Goal: Transaction & Acquisition: Download file/media

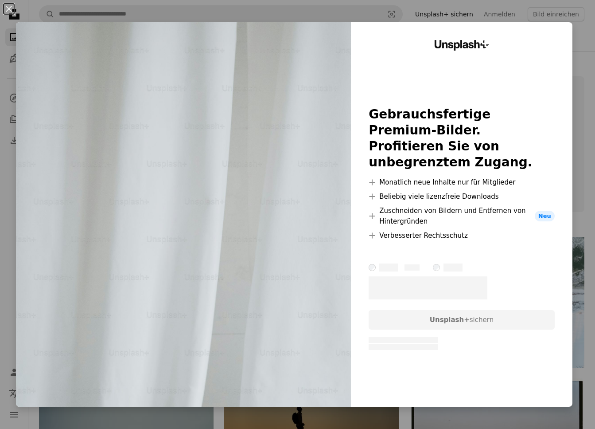
scroll to position [19646, 0]
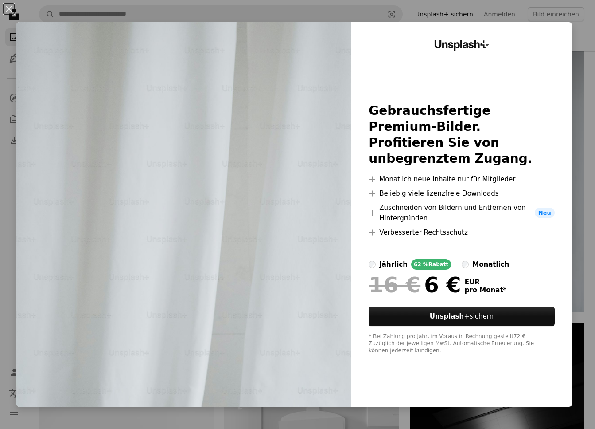
click at [590, 348] on div "An X shape Unsplash+ Gebrauchsfertige Premium-Bilder. Profitieren Sie von unbeg…" at bounding box center [297, 214] width 595 height 429
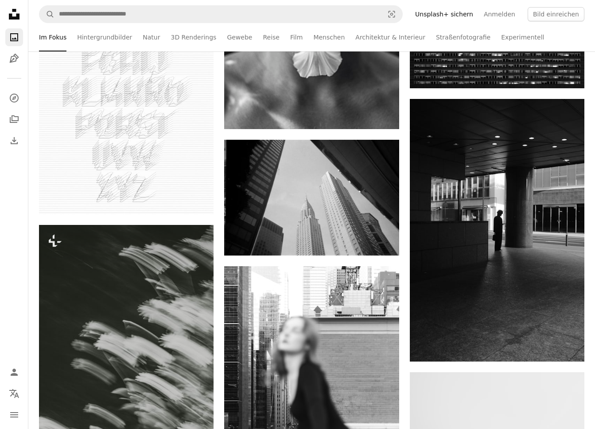
scroll to position [20298, 0]
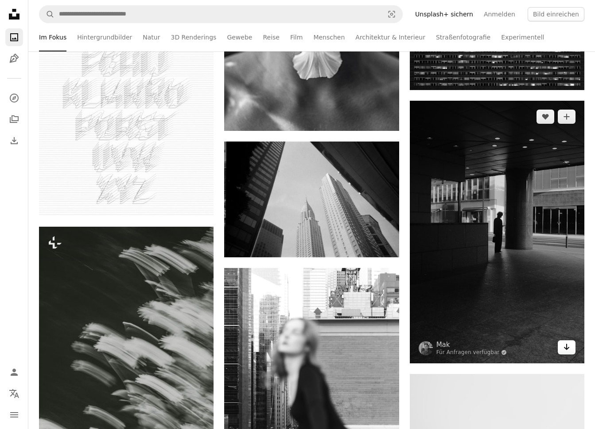
click at [569, 350] on icon "Herunterladen" at bounding box center [567, 347] width 6 height 6
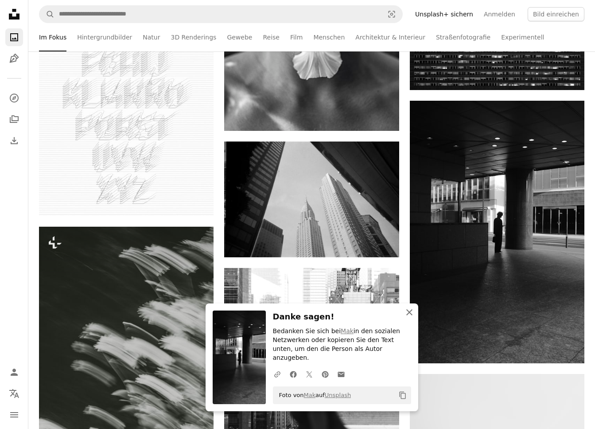
click at [411, 317] on icon "An X shape" at bounding box center [409, 312] width 11 height 11
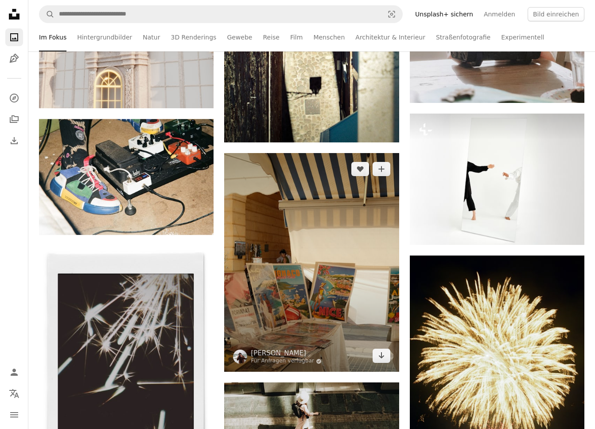
scroll to position [24670, 0]
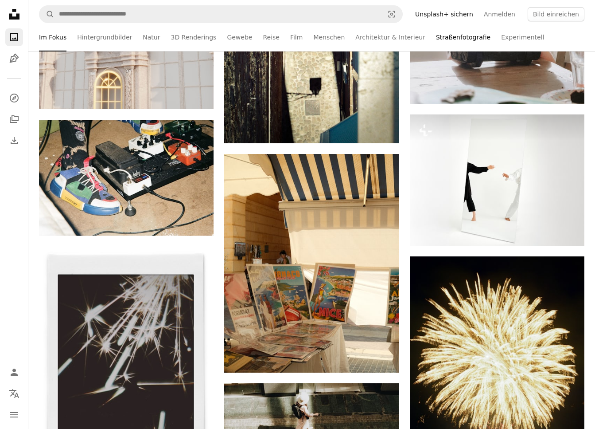
click at [460, 36] on link "Straßenfotografie" at bounding box center [463, 37] width 55 height 28
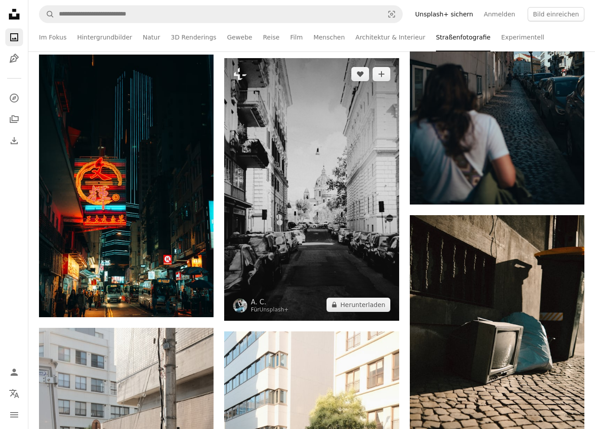
scroll to position [1903, 0]
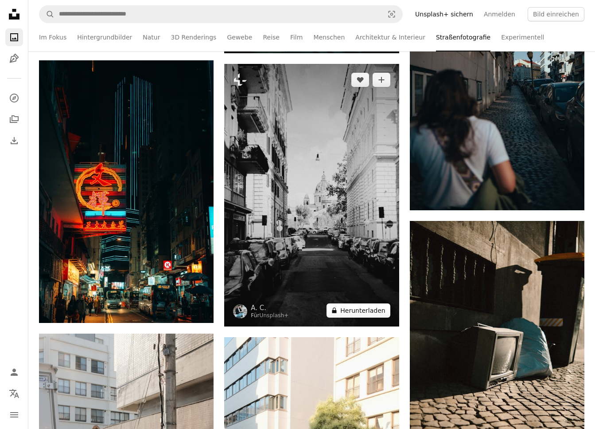
click at [376, 310] on button "A lock Herunterladen" at bounding box center [358, 310] width 63 height 14
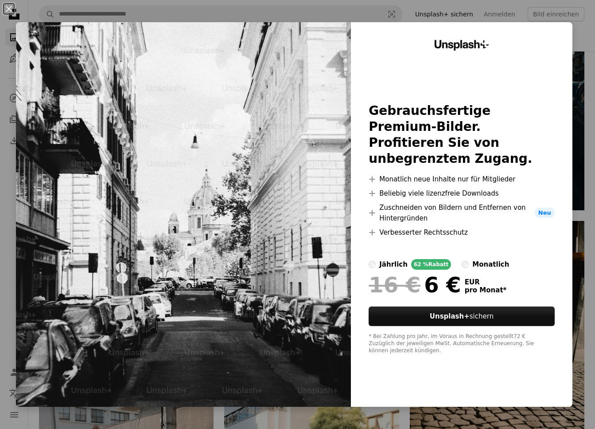
click at [420, 5] on div "An X shape Unsplash+ Gebrauchsfertige Premium-Bilder. Profitieren Sie von unbeg…" at bounding box center [297, 214] width 595 height 429
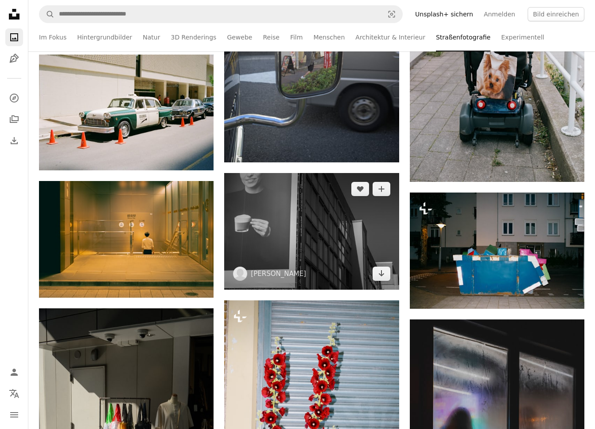
scroll to position [12030, 0]
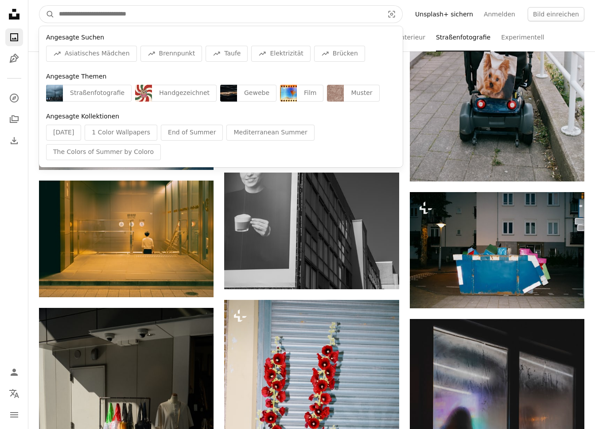
click at [115, 19] on input "Finden Sie Bildmaterial auf der ganzen Webseite" at bounding box center [218, 14] width 327 height 17
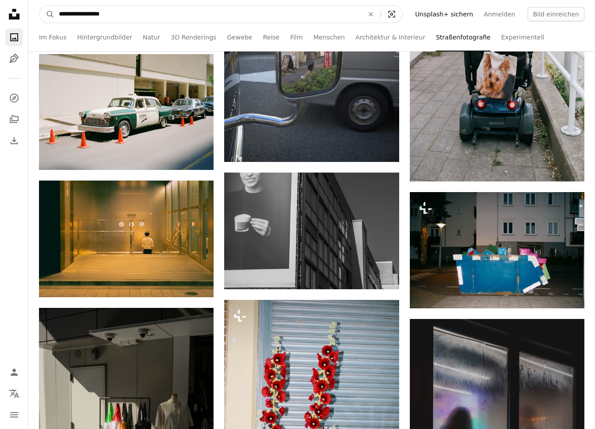
type input "**********"
click at [400, 14] on icon "Visual search" at bounding box center [391, 14] width 21 height 9
click at [350, 12] on input "**********" at bounding box center [208, 14] width 307 height 17
click at [39, 6] on button "A magnifying glass" at bounding box center [46, 14] width 15 height 17
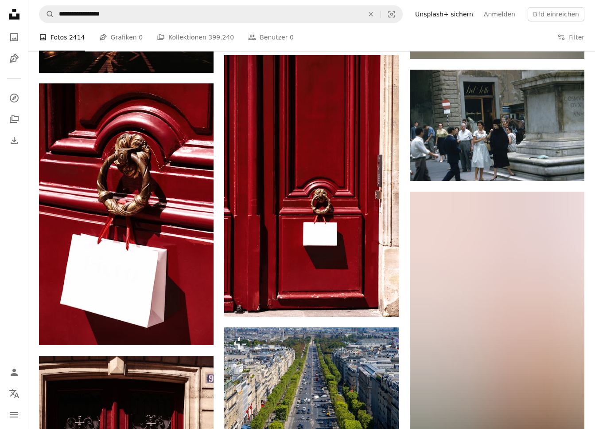
scroll to position [646, 0]
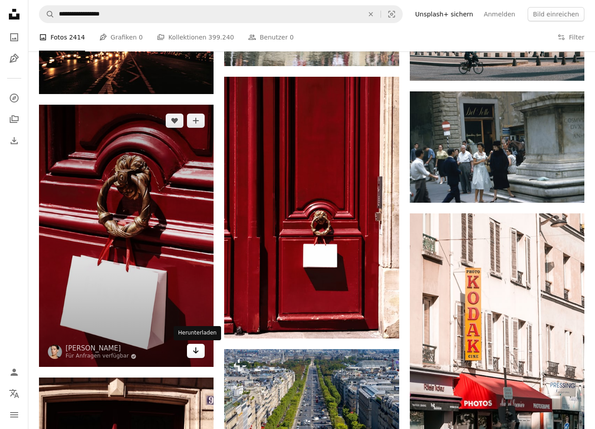
click at [195, 347] on icon "Arrow pointing down" at bounding box center [195, 350] width 7 height 11
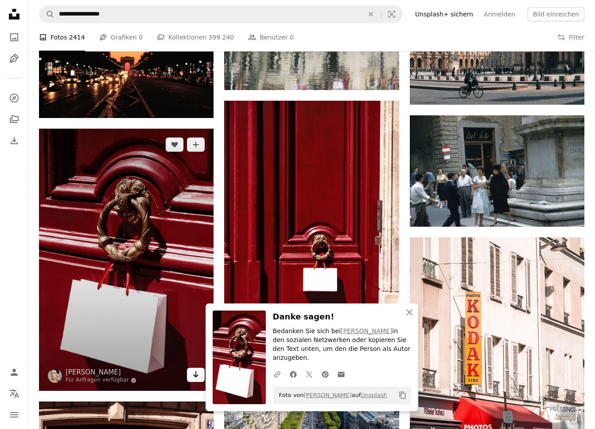
scroll to position [618, 0]
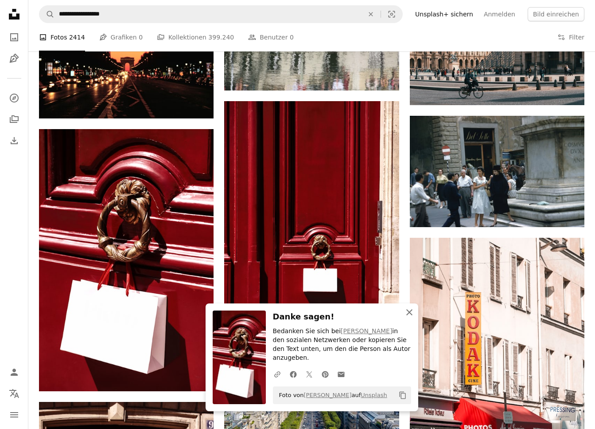
click at [412, 317] on icon "An X shape" at bounding box center [409, 312] width 11 height 11
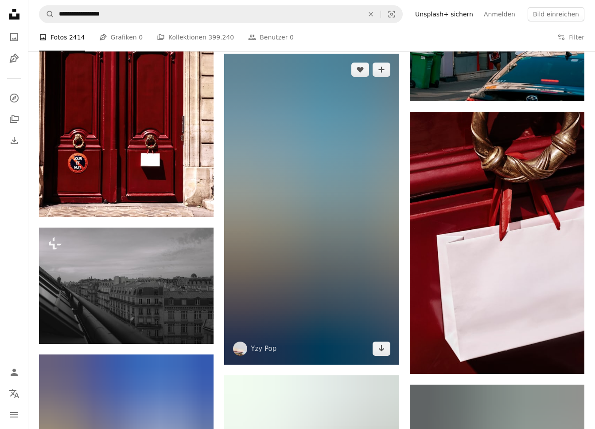
scroll to position [1064, 0]
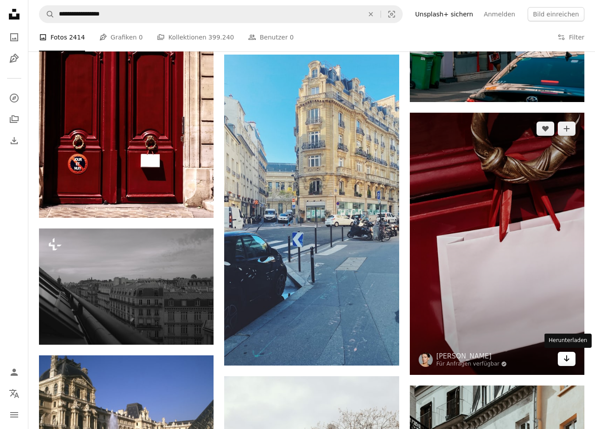
click at [568, 357] on icon "Arrow pointing down" at bounding box center [566, 358] width 7 height 11
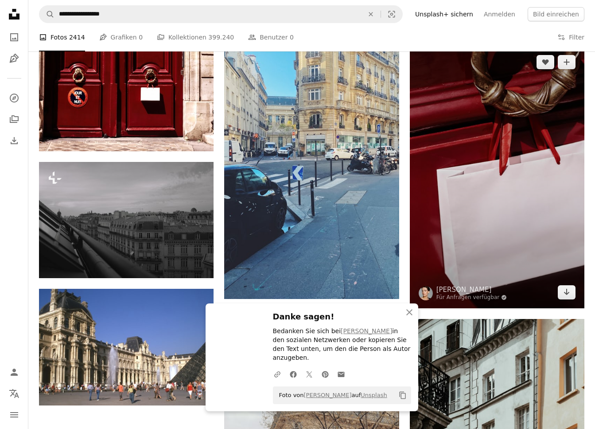
scroll to position [1138, 0]
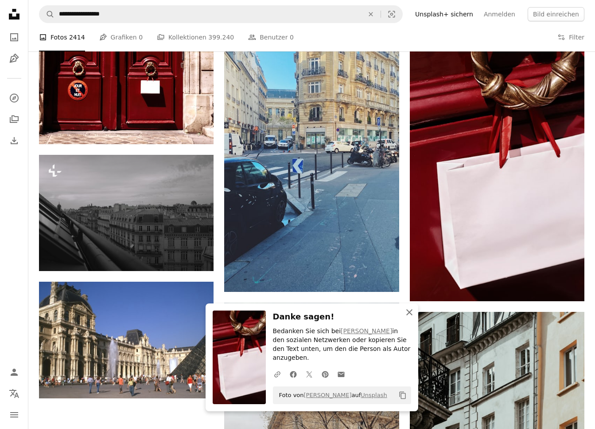
click at [409, 317] on icon "An X shape" at bounding box center [409, 312] width 11 height 11
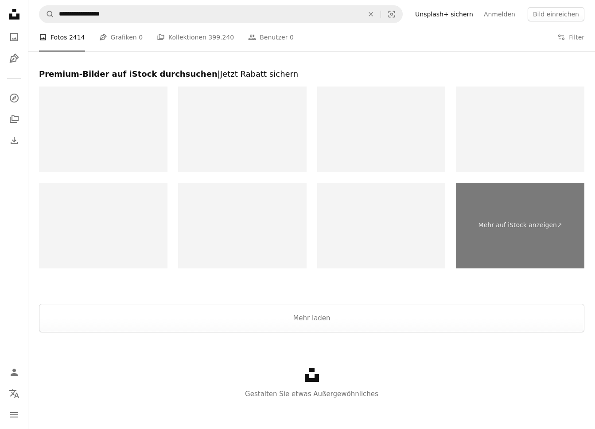
scroll to position [1820, 0]
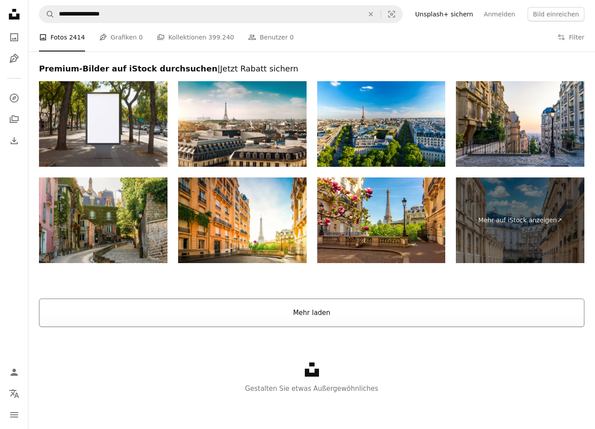
click at [307, 316] on button "Mehr laden" at bounding box center [312, 312] width 546 height 28
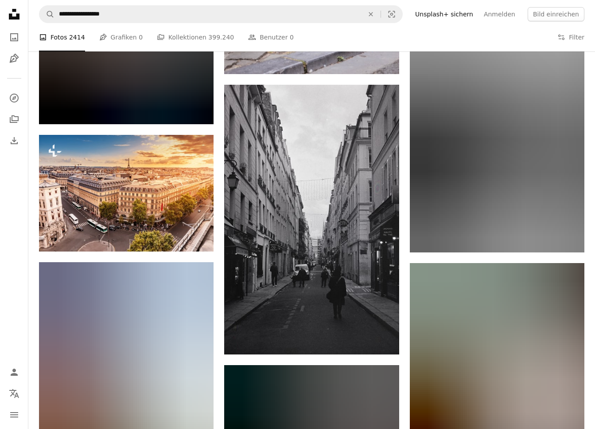
scroll to position [9431, 0]
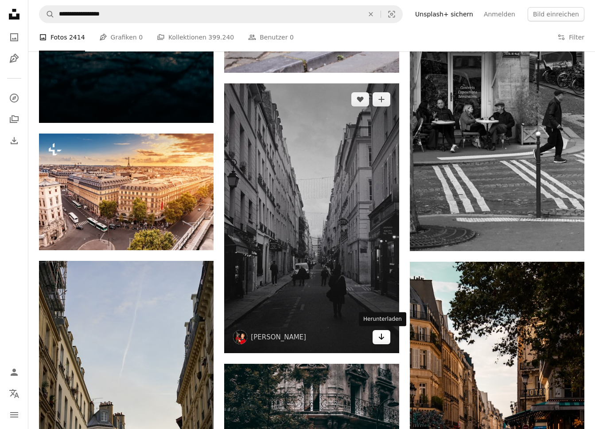
click at [380, 336] on icon "Arrow pointing down" at bounding box center [381, 336] width 7 height 11
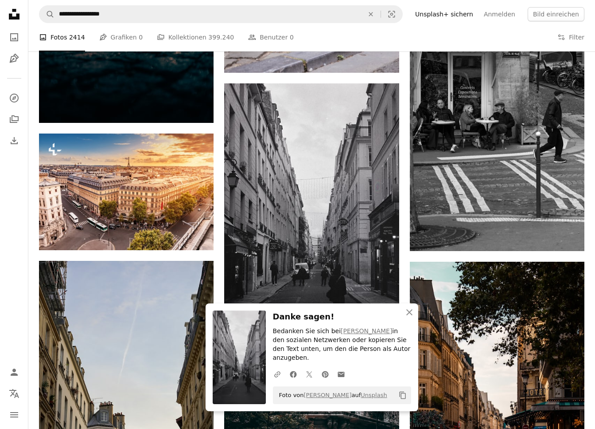
click at [409, 317] on icon "An X shape" at bounding box center [409, 312] width 11 height 11
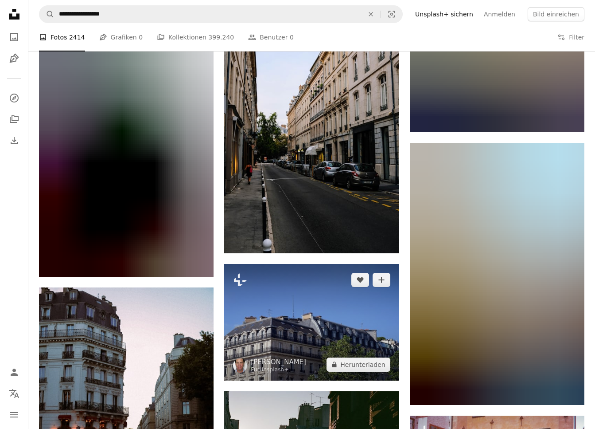
scroll to position [10354, 0]
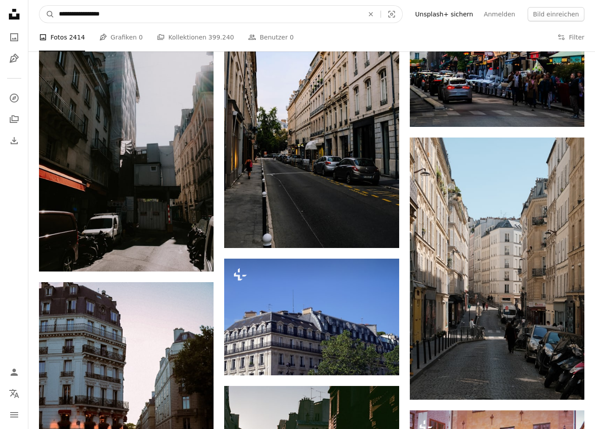
click at [116, 11] on input "**********" at bounding box center [208, 14] width 307 height 17
type input "**********"
click button "A magnifying glass" at bounding box center [46, 14] width 15 height 17
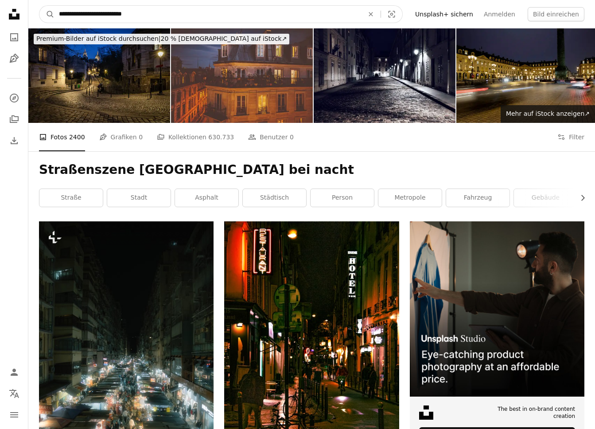
drag, startPoint x: 98, startPoint y: 14, endPoint x: 56, endPoint y: 12, distance: 41.7
click at [56, 12] on input "**********" at bounding box center [208, 14] width 307 height 17
type input "**********"
click button "A magnifying glass" at bounding box center [46, 14] width 15 height 17
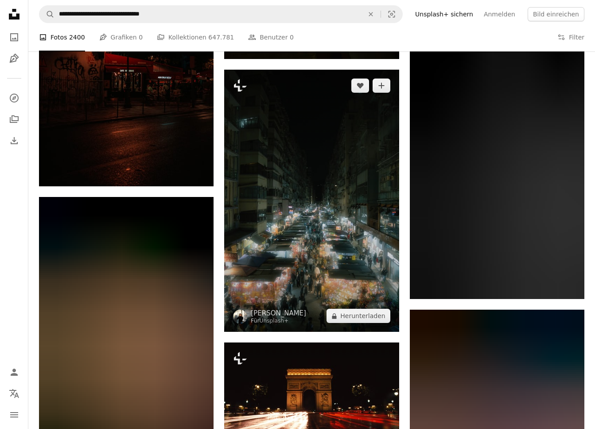
scroll to position [434, 0]
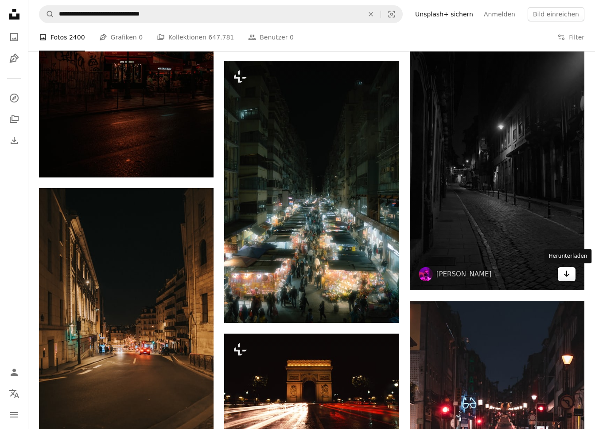
click at [567, 275] on icon "Herunterladen" at bounding box center [567, 273] width 6 height 6
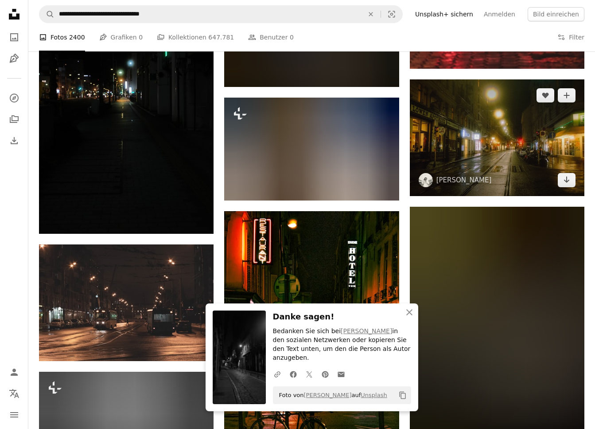
scroll to position [924, 0]
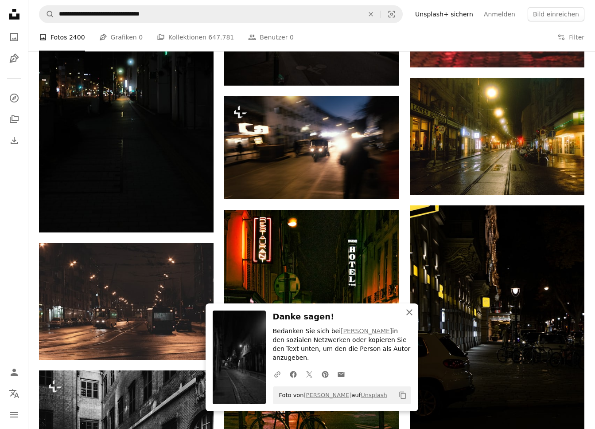
click at [412, 317] on icon "An X shape" at bounding box center [409, 312] width 11 height 11
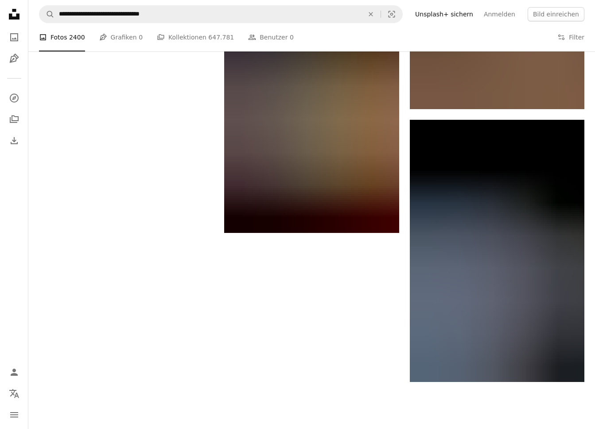
scroll to position [1561, 0]
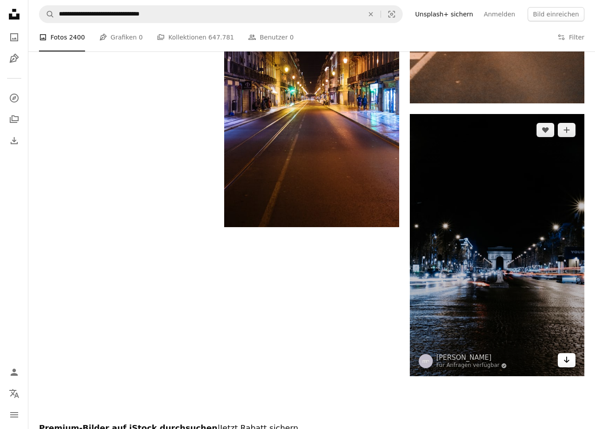
click at [567, 360] on icon "Arrow pointing down" at bounding box center [566, 359] width 7 height 11
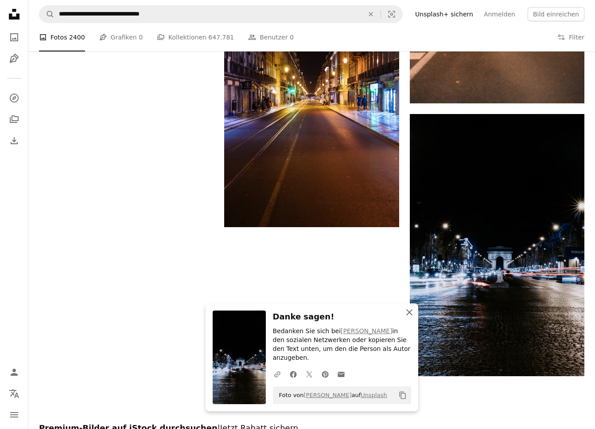
click at [408, 317] on icon "An X shape" at bounding box center [409, 312] width 11 height 11
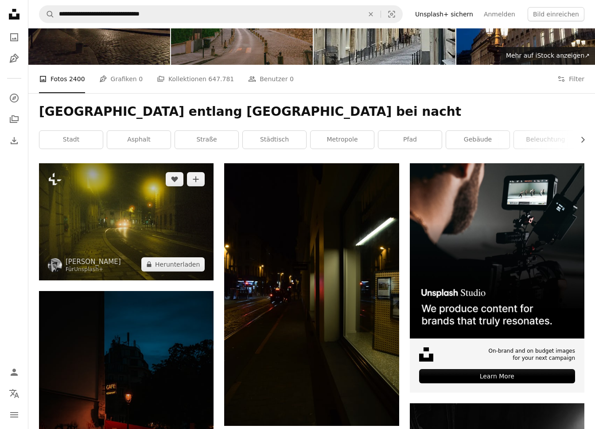
scroll to position [0, 0]
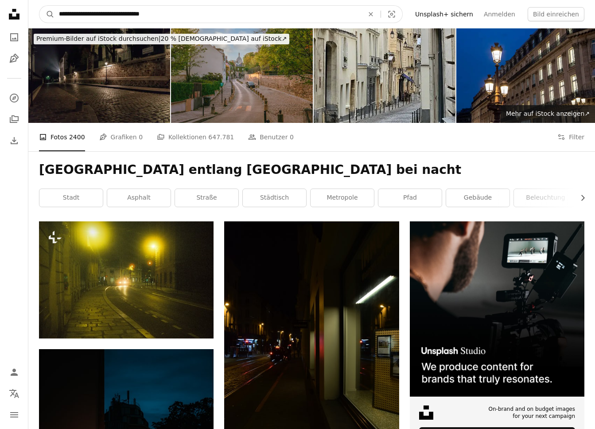
drag, startPoint x: 118, startPoint y: 15, endPoint x: 95, endPoint y: 15, distance: 23.0
click at [95, 15] on input "**********" at bounding box center [208, 14] width 307 height 17
drag, startPoint x: 75, startPoint y: 14, endPoint x: 52, endPoint y: 14, distance: 22.6
click at [52, 14] on form "**********" at bounding box center [221, 14] width 364 height 18
type input "**********"
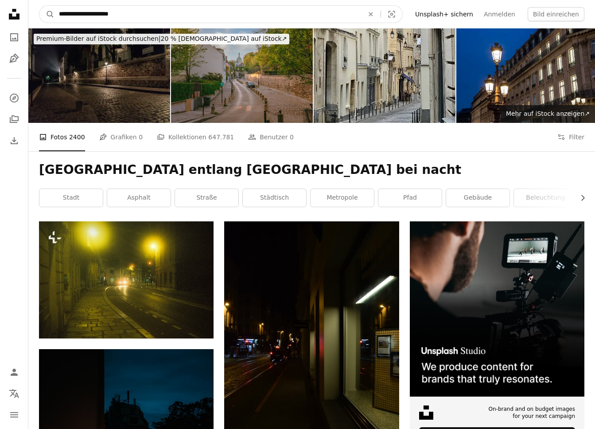
click button "A magnifying glass" at bounding box center [46, 14] width 15 height 17
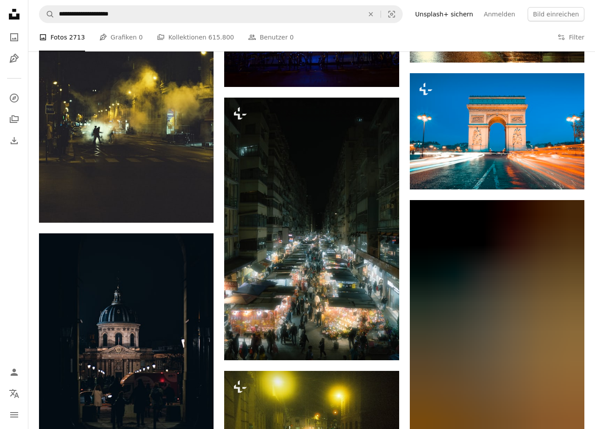
scroll to position [521, 0]
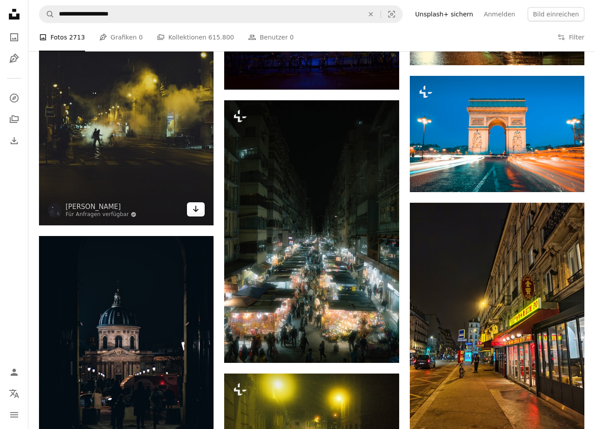
click at [197, 207] on icon "Arrow pointing down" at bounding box center [195, 208] width 7 height 11
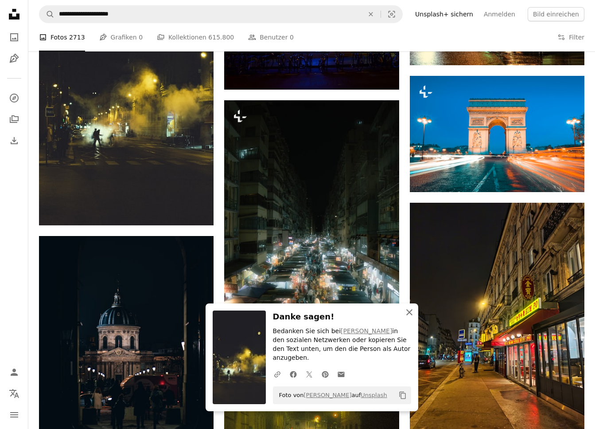
click at [411, 317] on icon "An X shape" at bounding box center [409, 312] width 11 height 11
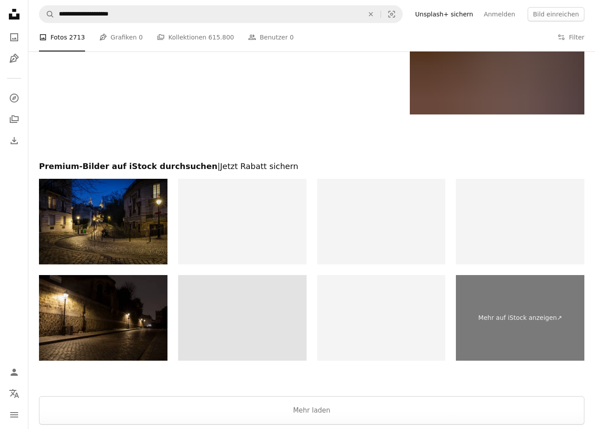
scroll to position [1665, 0]
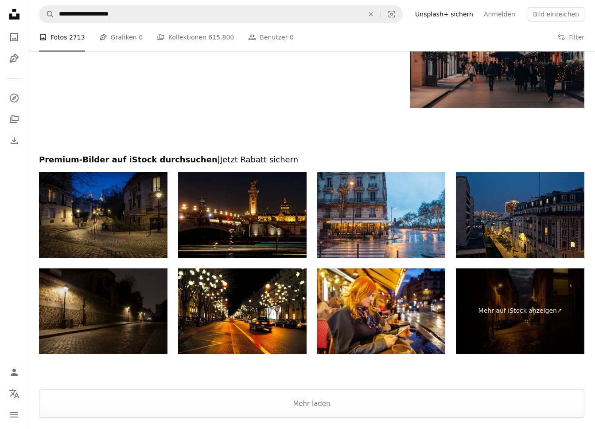
click at [127, 325] on img at bounding box center [103, 311] width 129 height 86
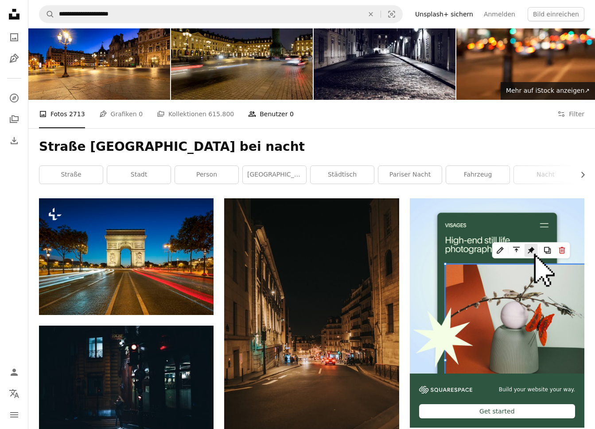
scroll to position [0, 0]
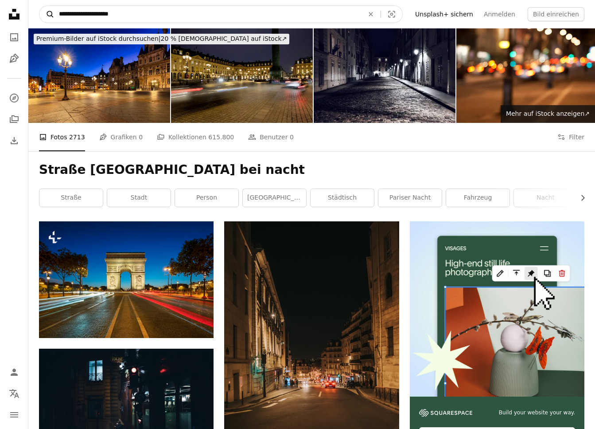
drag, startPoint x: 134, startPoint y: 14, endPoint x: 52, endPoint y: 13, distance: 82.5
click at [52, 13] on form "**********" at bounding box center [221, 14] width 364 height 18
type input "**********"
click at [39, 6] on button "A magnifying glass" at bounding box center [46, 14] width 15 height 17
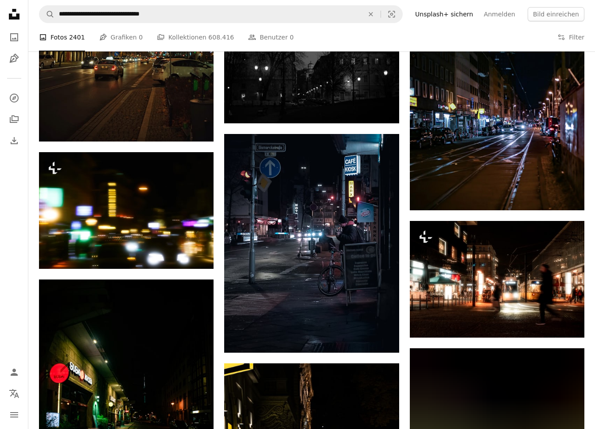
scroll to position [473, 0]
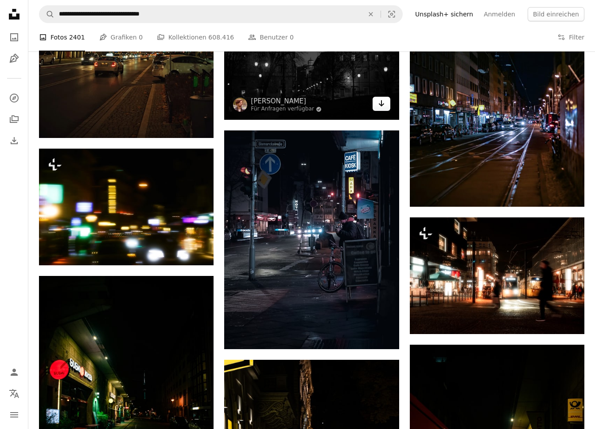
click at [382, 103] on icon "Arrow pointing down" at bounding box center [381, 103] width 7 height 11
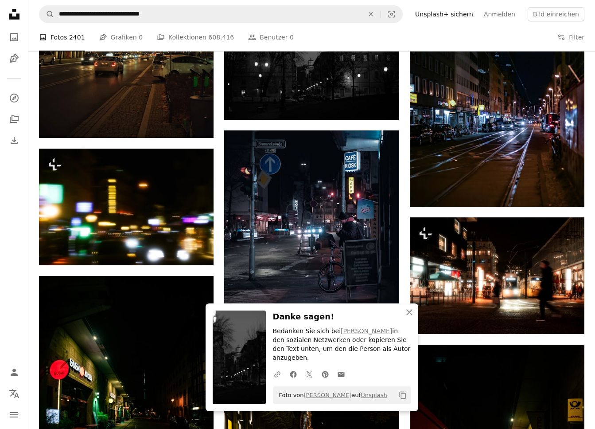
click at [403, 31] on div "A photo Fotos 2401 Pen Tool Grafiken 0 A stack of folders Kollektionen 608.416 …" at bounding box center [312, 37] width 546 height 28
click at [411, 315] on icon "button" at bounding box center [409, 312] width 6 height 6
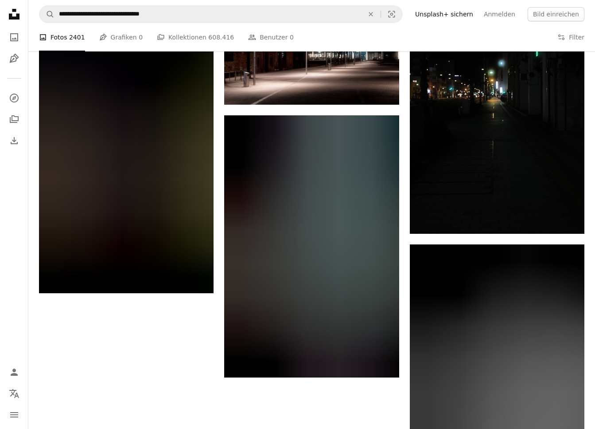
scroll to position [1392, 0]
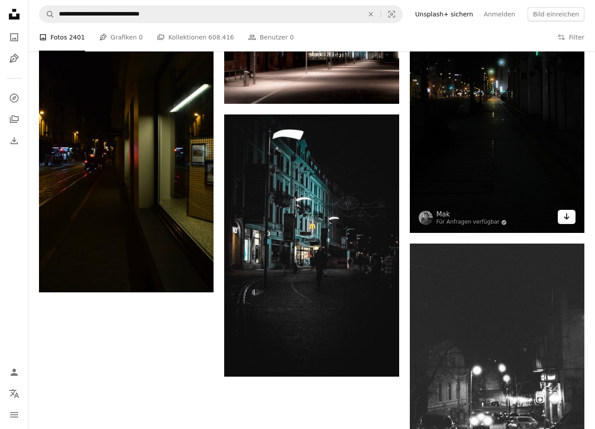
click at [566, 217] on icon "Arrow pointing down" at bounding box center [566, 216] width 7 height 11
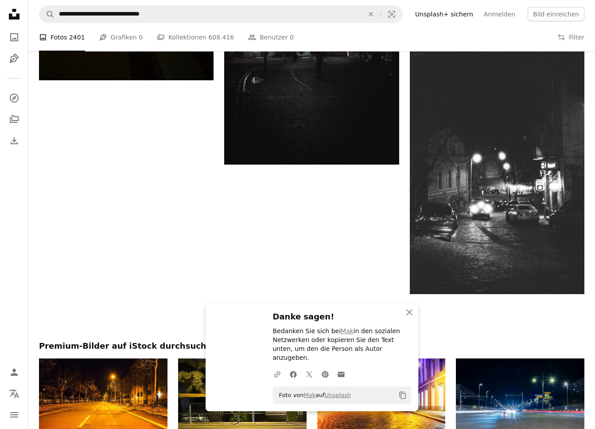
scroll to position [1605, 0]
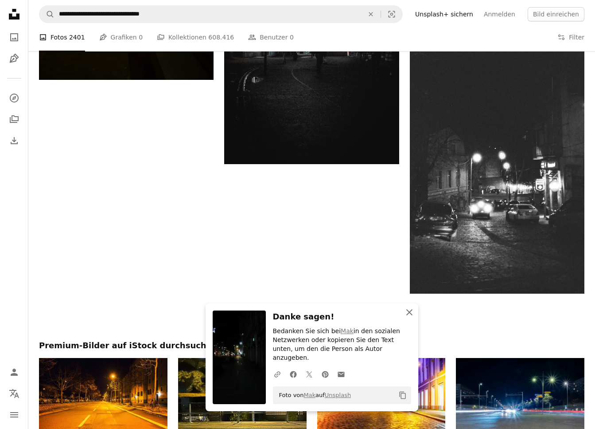
click at [410, 315] on icon "button" at bounding box center [409, 312] width 6 height 6
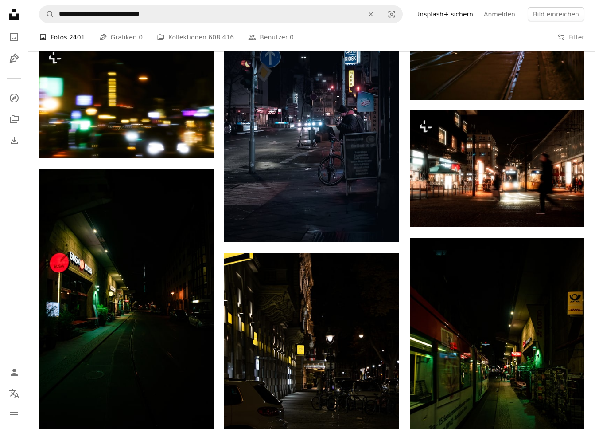
scroll to position [0, 0]
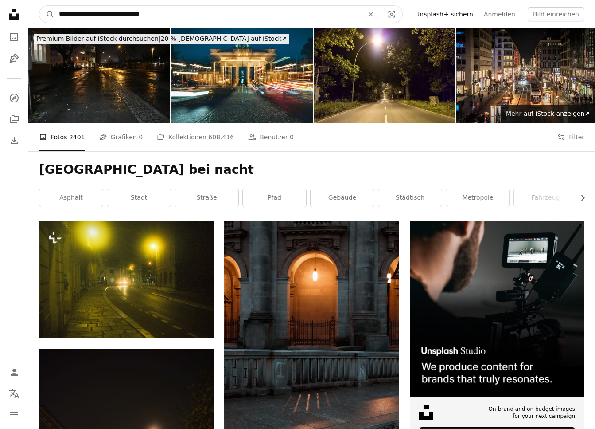
drag, startPoint x: 131, startPoint y: 15, endPoint x: 116, endPoint y: 15, distance: 15.5
click at [116, 15] on input "**********" at bounding box center [208, 14] width 307 height 17
type input "**********"
click button "A magnifying glass" at bounding box center [46, 14] width 15 height 17
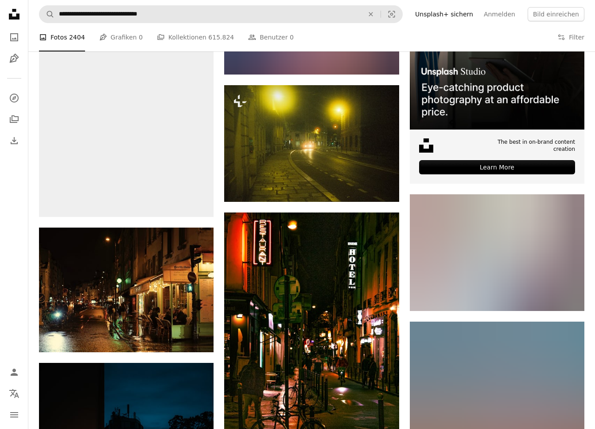
scroll to position [266, 0]
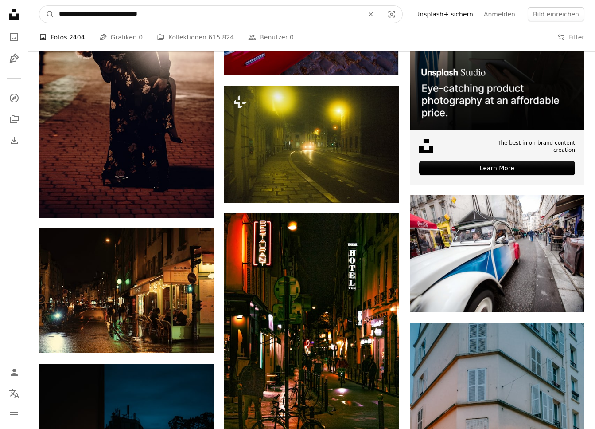
drag, startPoint x: 129, startPoint y: 13, endPoint x: 115, endPoint y: 15, distance: 14.2
click at [115, 15] on input "**********" at bounding box center [208, 14] width 307 height 17
type input "**********"
click button "A magnifying glass" at bounding box center [46, 14] width 15 height 17
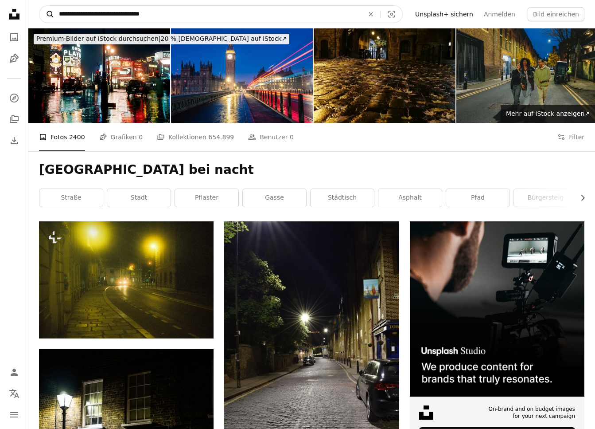
drag, startPoint x: 113, startPoint y: 14, endPoint x: 48, endPoint y: 12, distance: 65.6
click at [48, 12] on form "**********" at bounding box center [221, 14] width 364 height 18
type input "**********"
click button "A magnifying glass" at bounding box center [46, 14] width 15 height 17
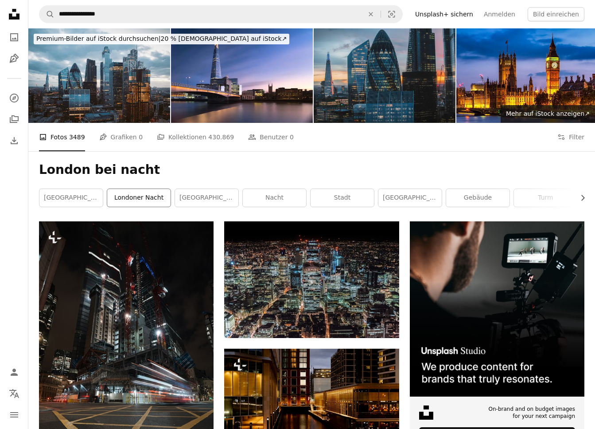
click at [148, 196] on link "Londoner Nacht" at bounding box center [138, 198] width 63 height 18
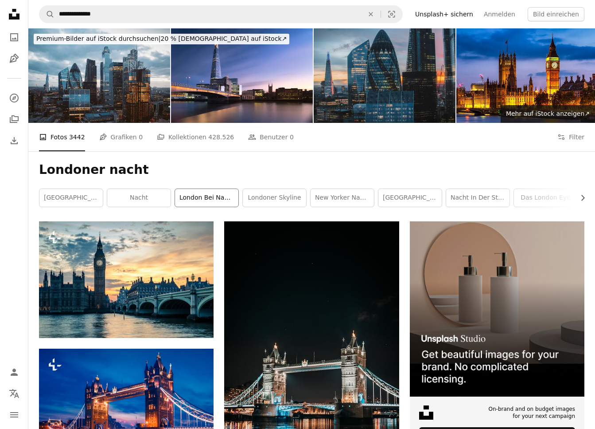
click at [209, 197] on link "London bei Nacht" at bounding box center [206, 198] width 63 height 18
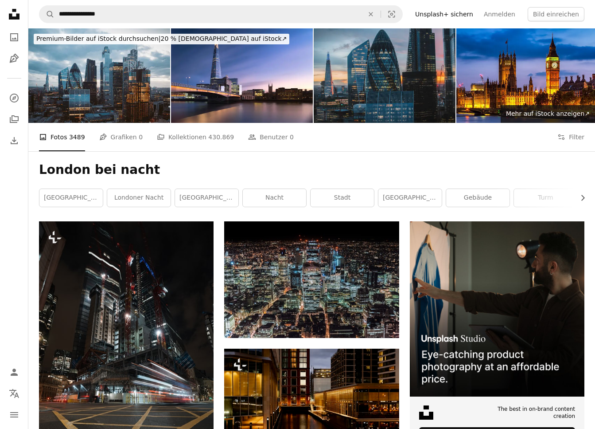
click at [499, 197] on link "Gebäude" at bounding box center [477, 198] width 63 height 18
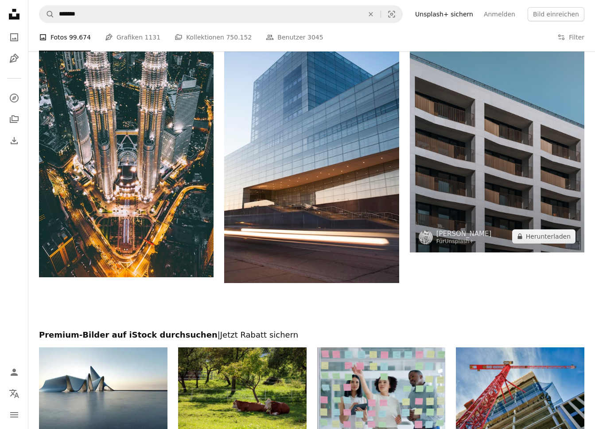
scroll to position [1493, 0]
